Goal: Complete application form

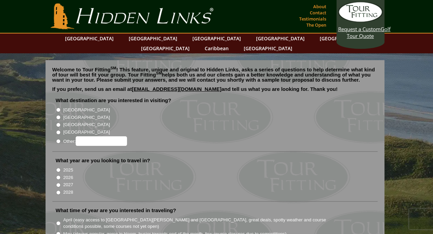
click at [59, 108] on input "[GEOGRAPHIC_DATA]" at bounding box center [58, 110] width 4 height 4
radio input "true"
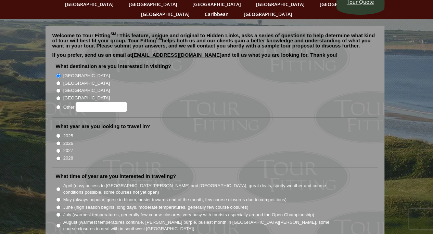
scroll to position [68, 0]
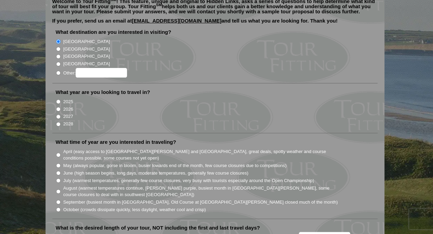
click at [57, 107] on input "2026" at bounding box center [58, 109] width 4 height 4
radio input "true"
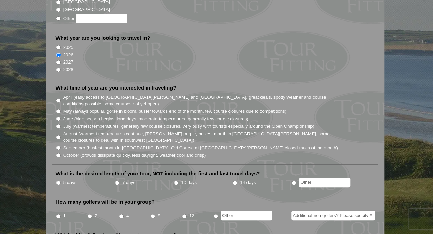
scroll to position [137, 0]
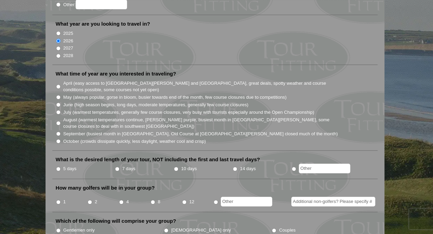
click at [57, 85] on input "April (easy access to [GEOGRAPHIC_DATA][PERSON_NAME] and [GEOGRAPHIC_DATA], gre…" at bounding box center [58, 87] width 4 height 4
radio input "true"
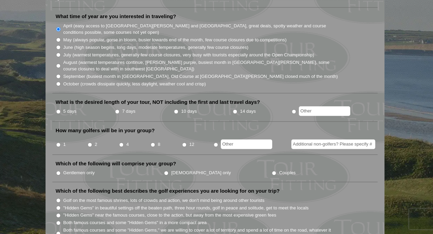
scroll to position [205, 0]
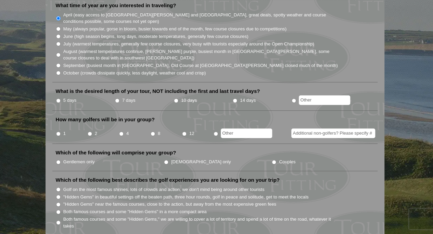
click at [292, 99] on input "radio" at bounding box center [293, 101] width 4 height 4
radio input "true"
click at [89, 132] on input "2" at bounding box center [90, 134] width 4 height 4
radio input "true"
click at [312, 129] on input "Additional non-golfers? Please specify #" at bounding box center [333, 134] width 84 height 10
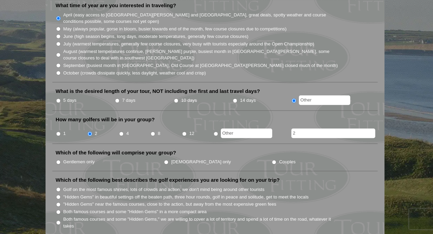
type input "2"
click at [272, 160] on input "Couples" at bounding box center [274, 162] width 4 height 4
radio input "true"
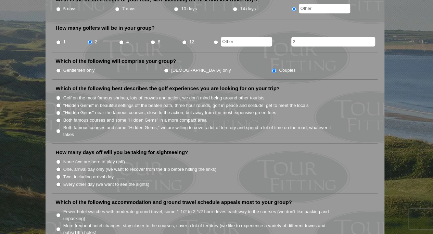
scroll to position [308, 0]
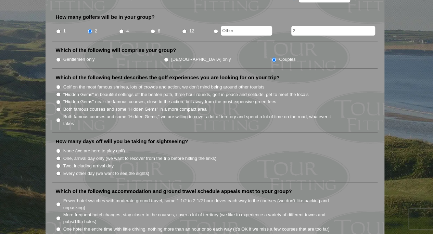
click at [57, 118] on input "Both famous courses and some "Hidden Gems," we are willing to cover a lot of te…" at bounding box center [58, 120] width 4 height 4
radio input "true"
click at [58, 118] on input "Both famous courses and some "Hidden Gems," we are willing to cover a lot of te…" at bounding box center [58, 120] width 4 height 4
click at [57, 100] on input ""Hidden Gems" near the famous courses, close to the action, but away from the m…" at bounding box center [58, 102] width 4 height 4
radio input "true"
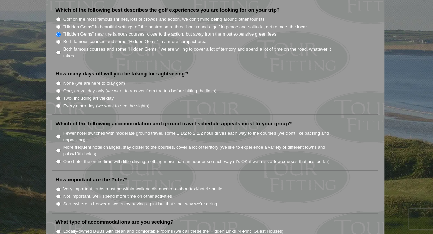
scroll to position [376, 0]
click at [58, 95] on input "Two, including arrival day" at bounding box center [58, 97] width 4 height 4
radio input "true"
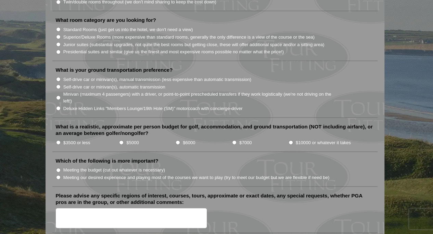
scroll to position [479, 0]
